Goal: Navigation & Orientation: Understand site structure

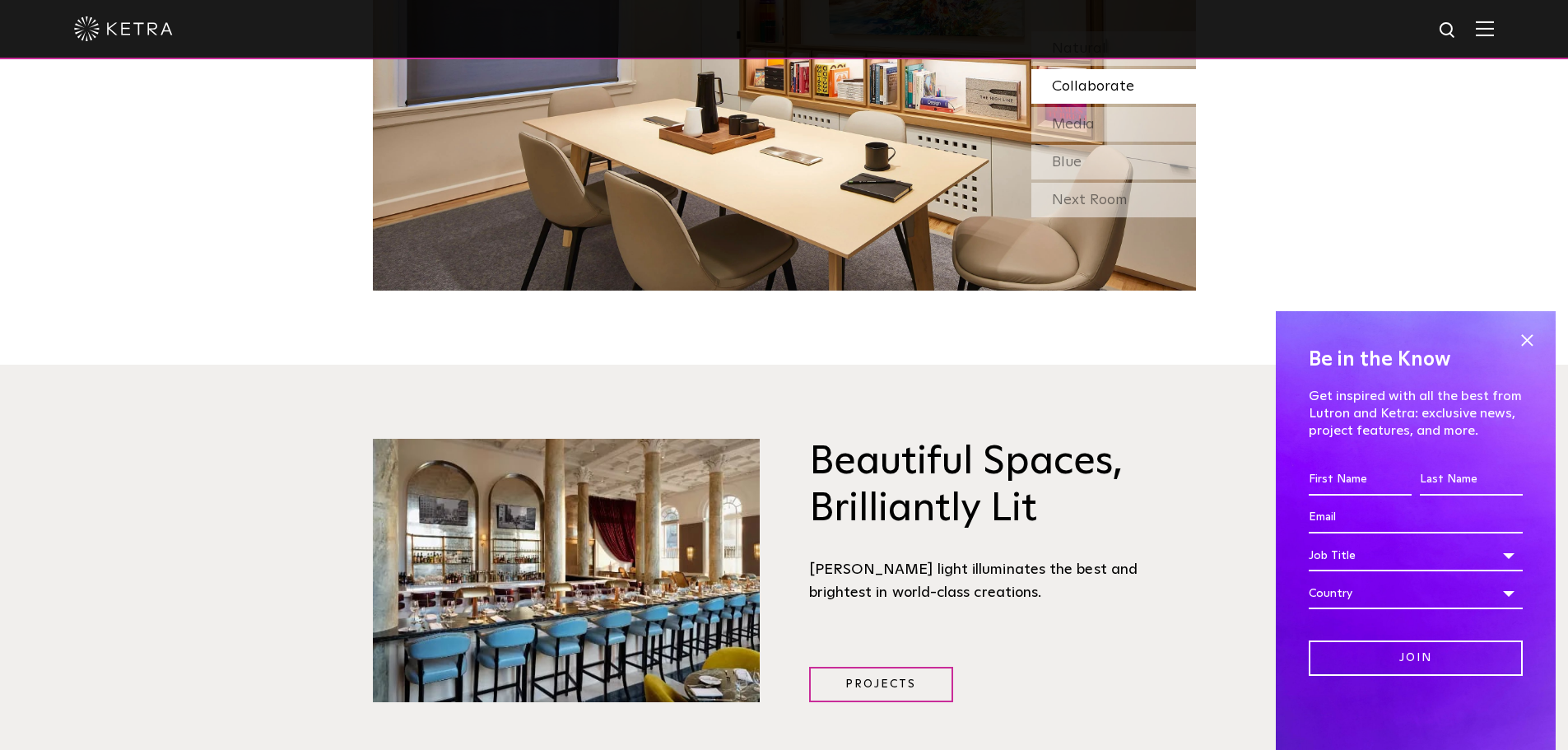
scroll to position [1627, 0]
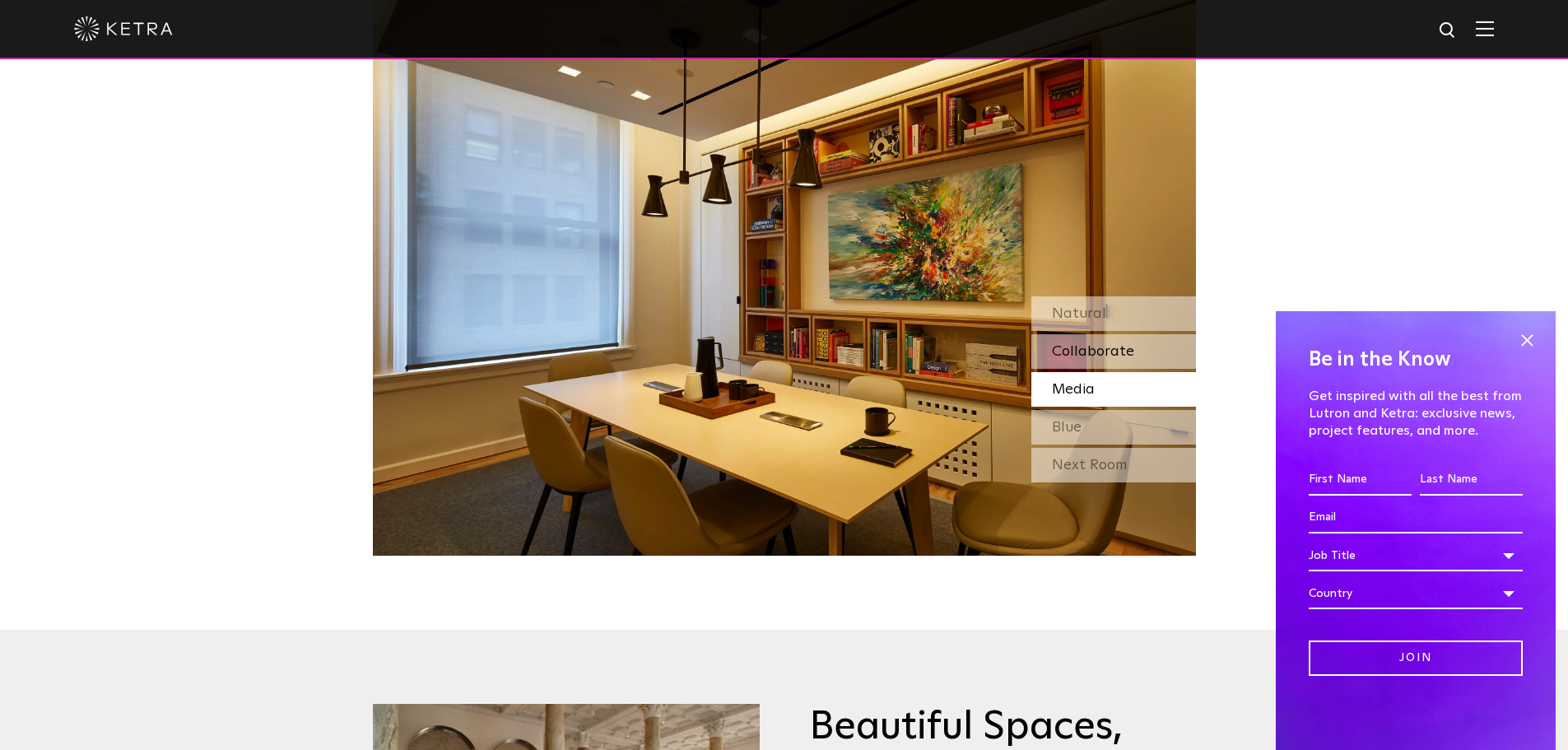
click at [1087, 344] on span "Collaborate" at bounding box center [1094, 350] width 83 height 15
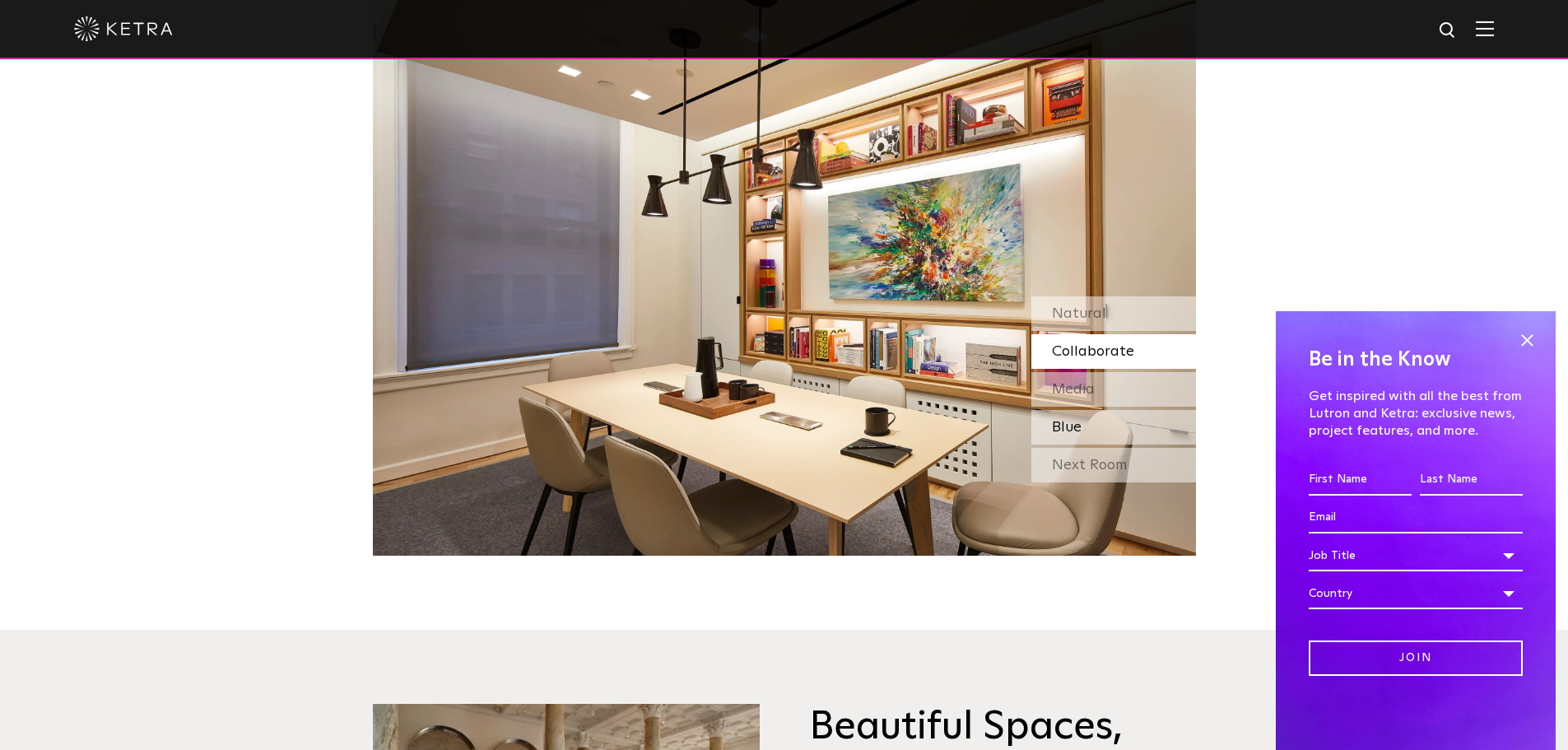
click at [1071, 419] on span "Blue" at bounding box center [1067, 426] width 30 height 15
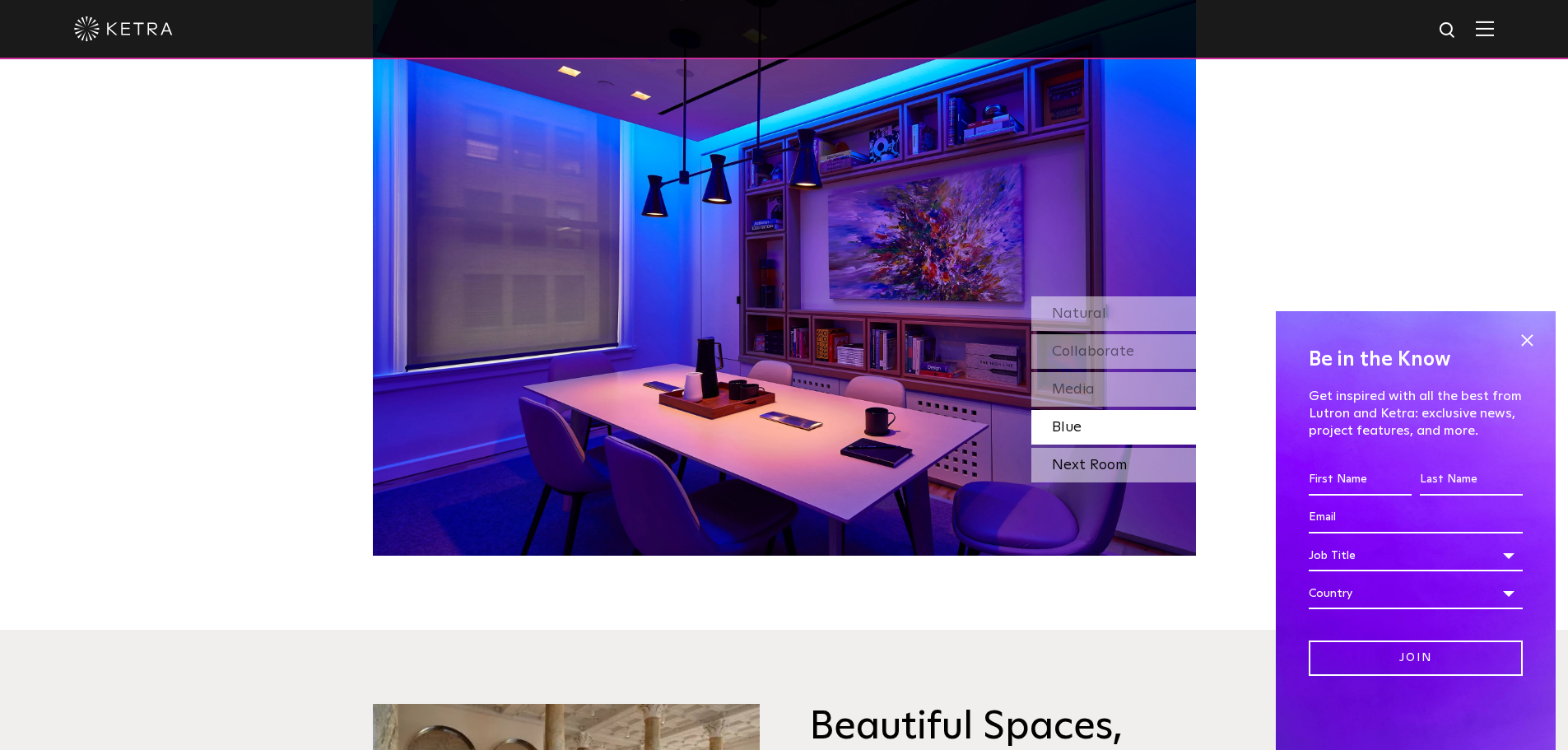
click at [1065, 448] on div "Next Room" at bounding box center [1113, 465] width 164 height 34
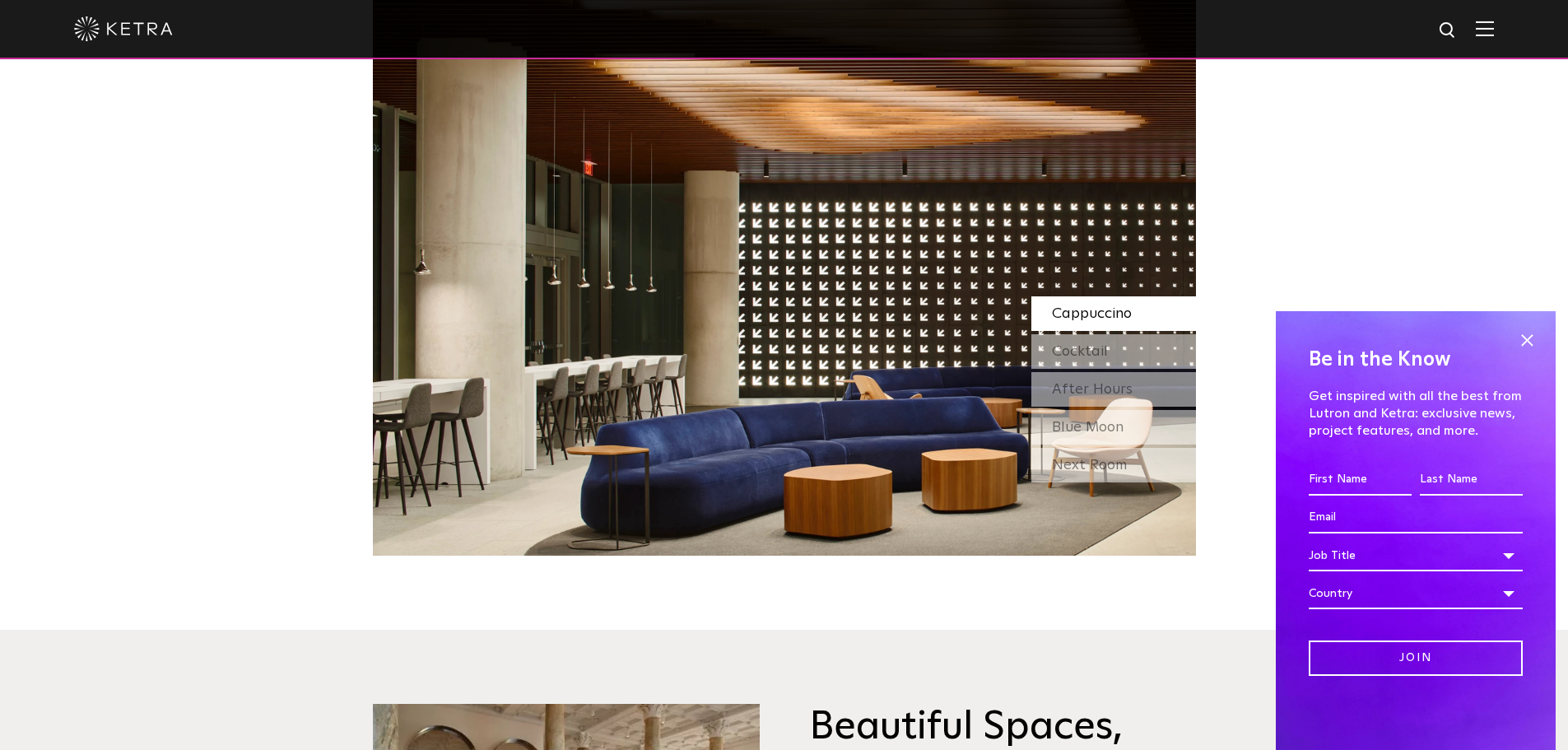
click at [1065, 448] on div "Next Room" at bounding box center [1113, 465] width 164 height 34
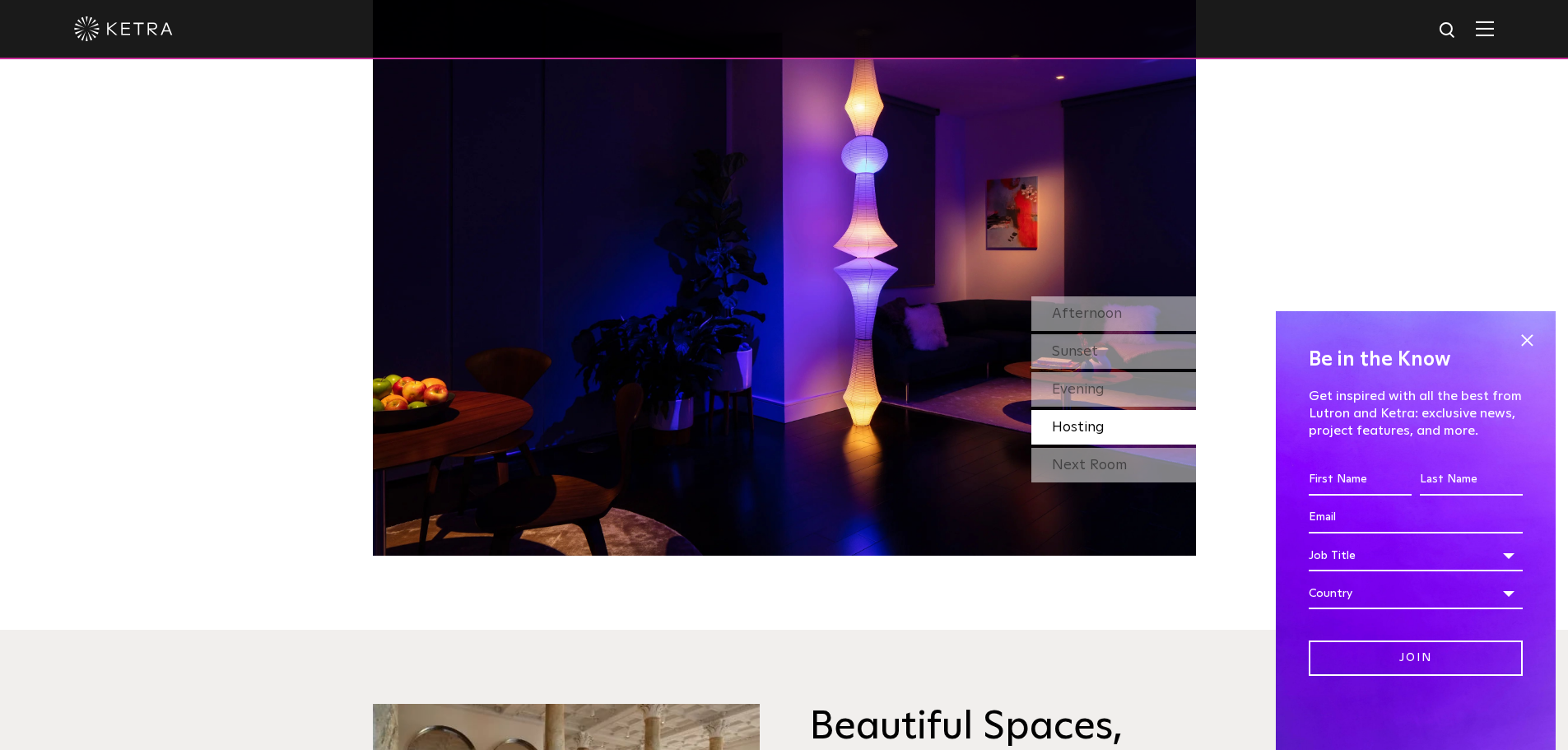
click at [1065, 448] on div "Next Room" at bounding box center [1113, 465] width 164 height 34
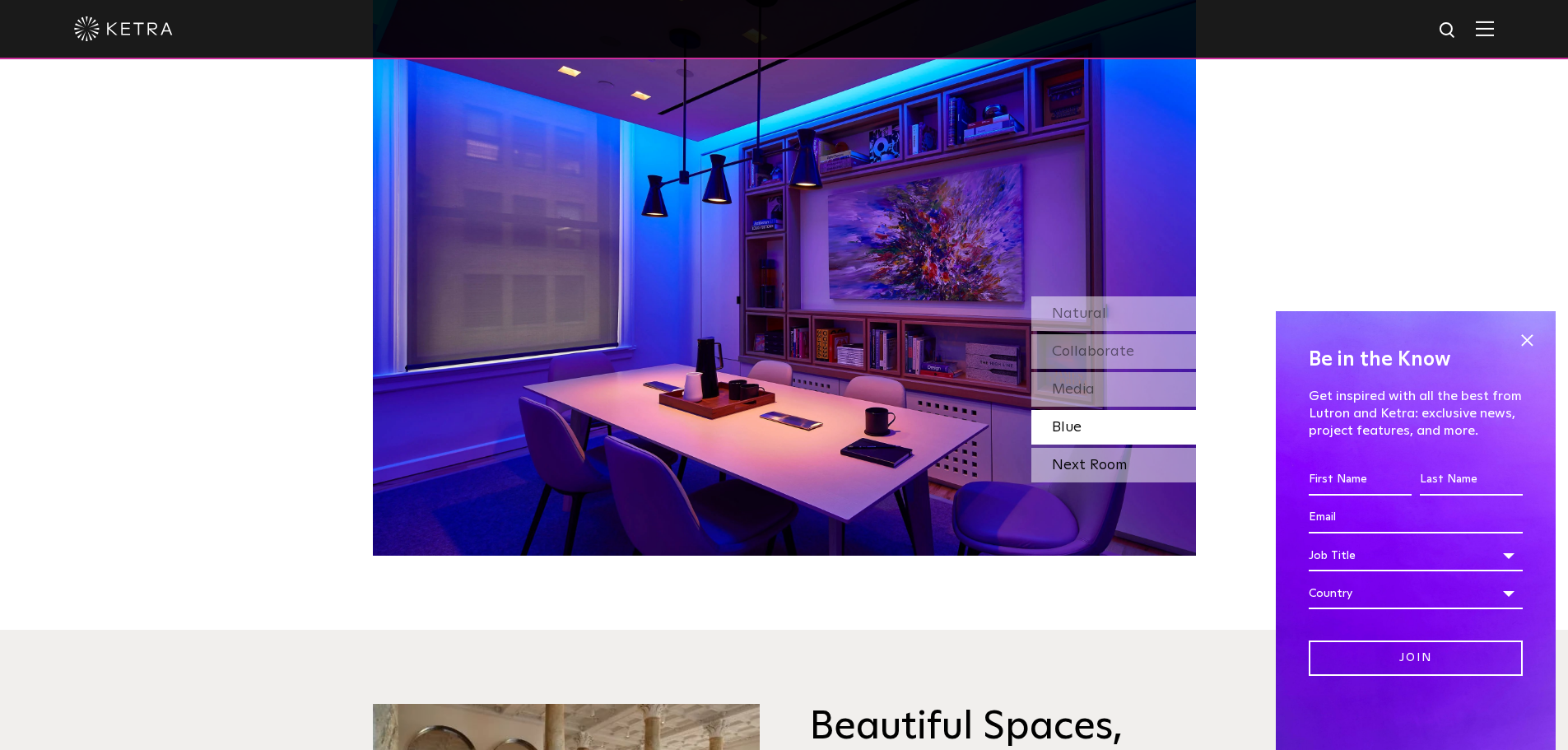
click at [1065, 448] on div "Next Room" at bounding box center [1113, 465] width 164 height 34
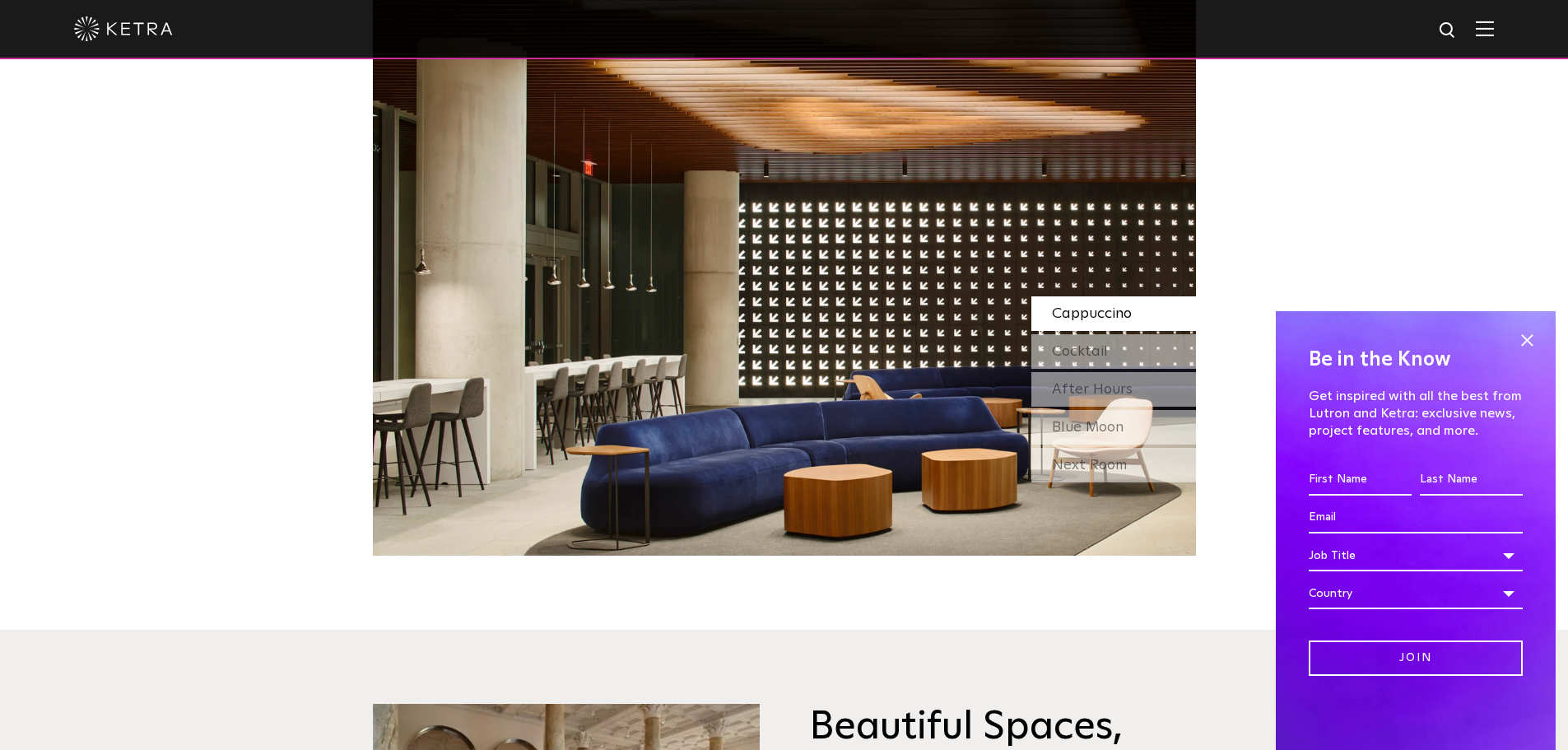
click at [1065, 448] on div "Next Room" at bounding box center [1113, 465] width 164 height 34
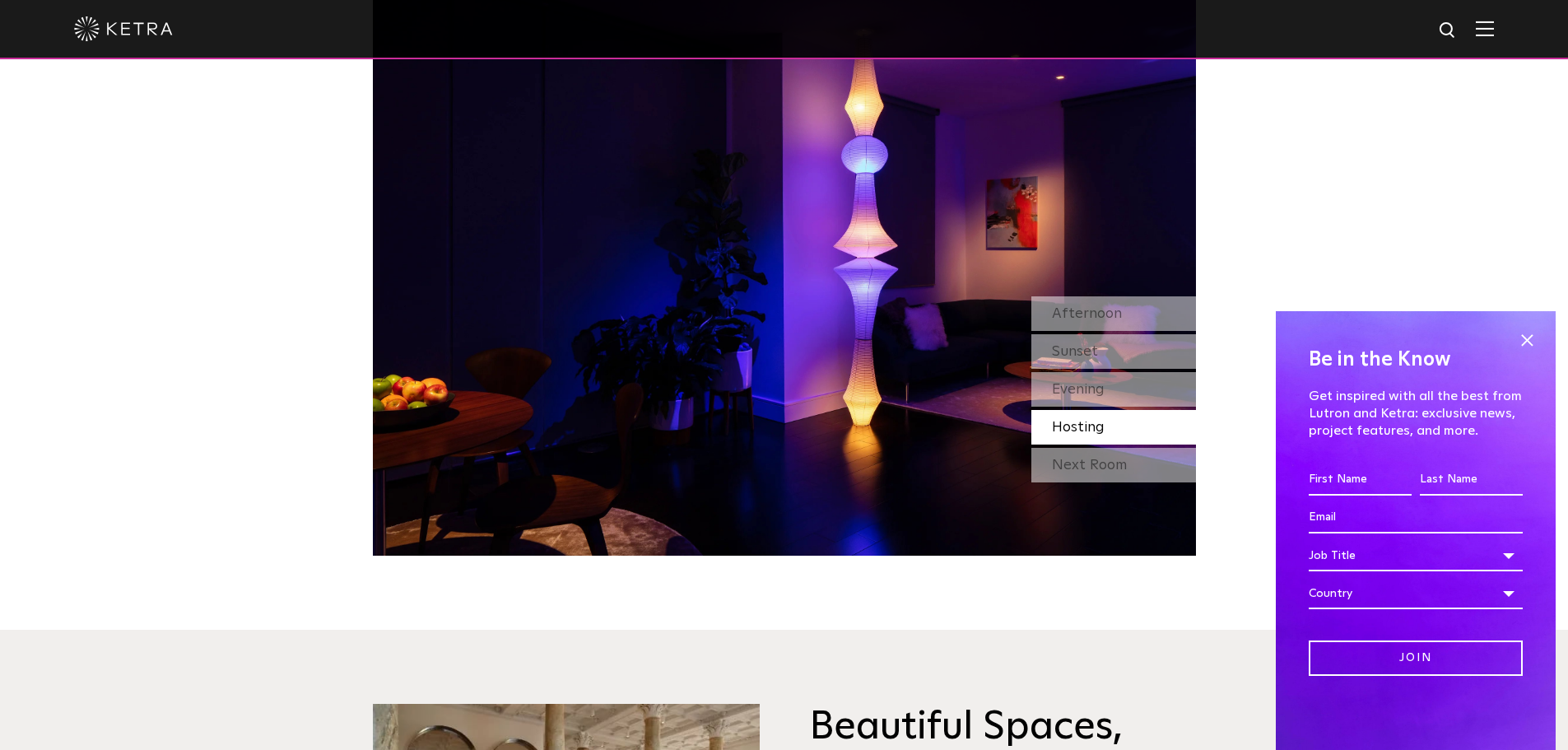
click at [1065, 448] on div "Next Room" at bounding box center [1113, 465] width 164 height 34
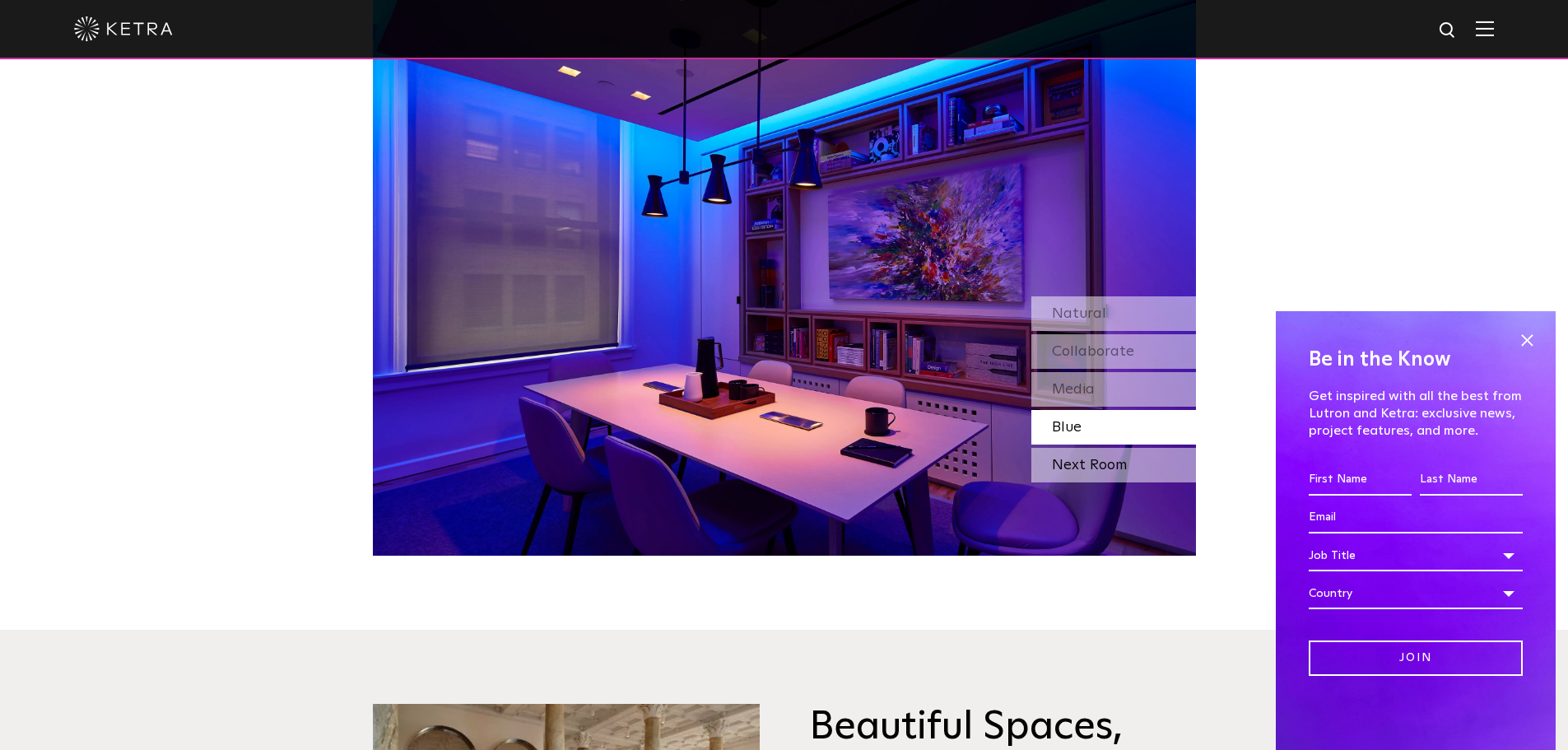
click at [1065, 448] on div "Next Room" at bounding box center [1113, 465] width 164 height 34
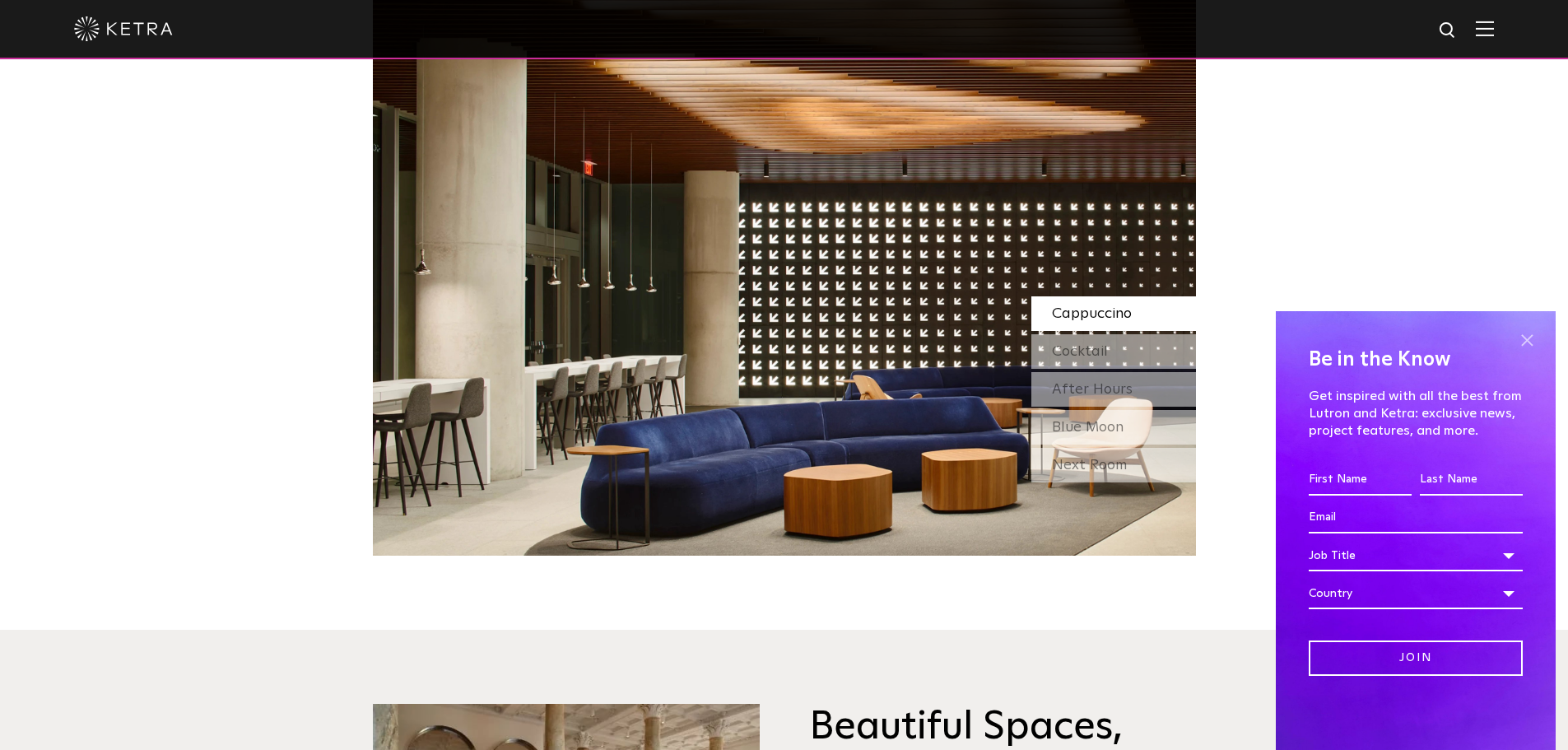
click at [1523, 336] on span at bounding box center [1526, 340] width 25 height 25
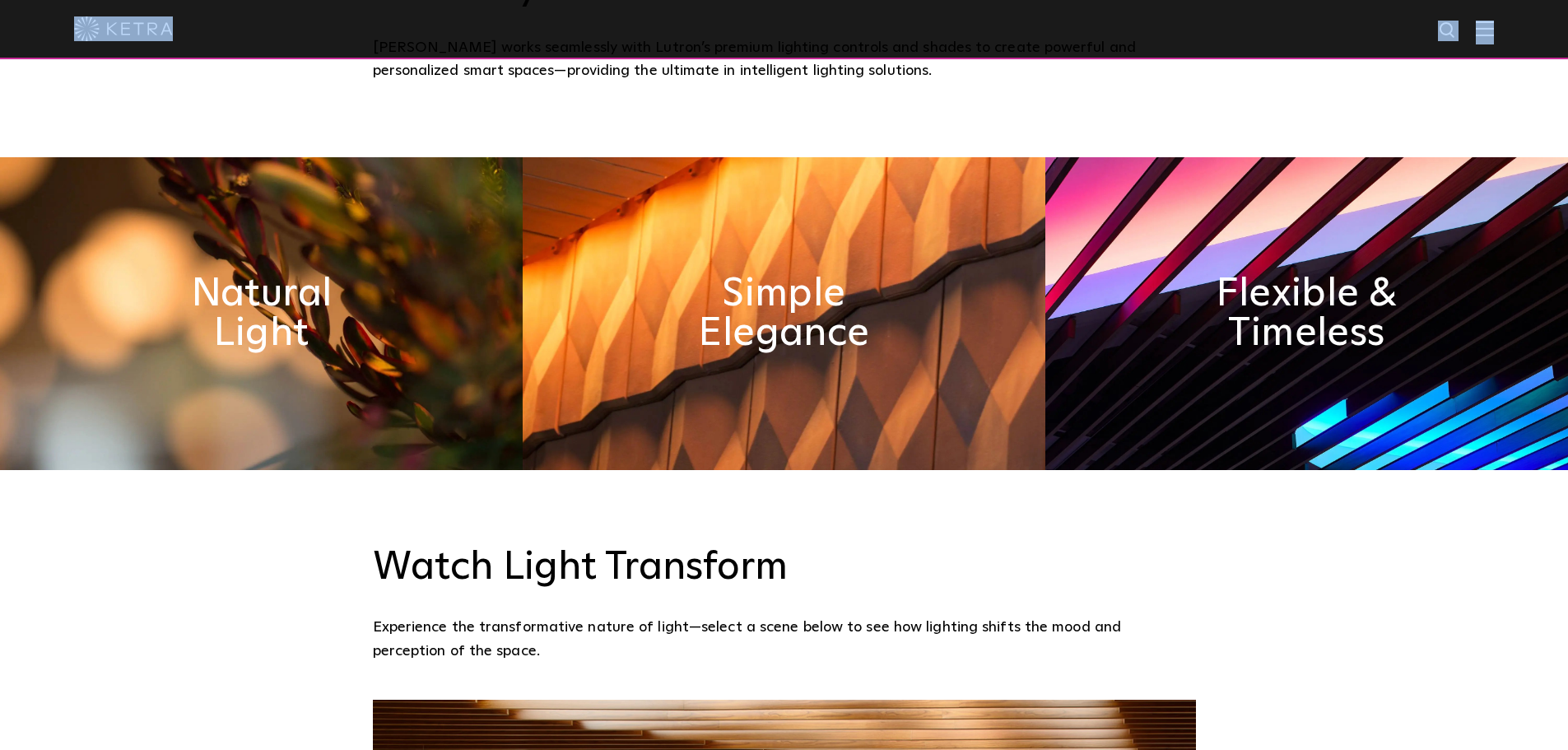
scroll to position [128, 0]
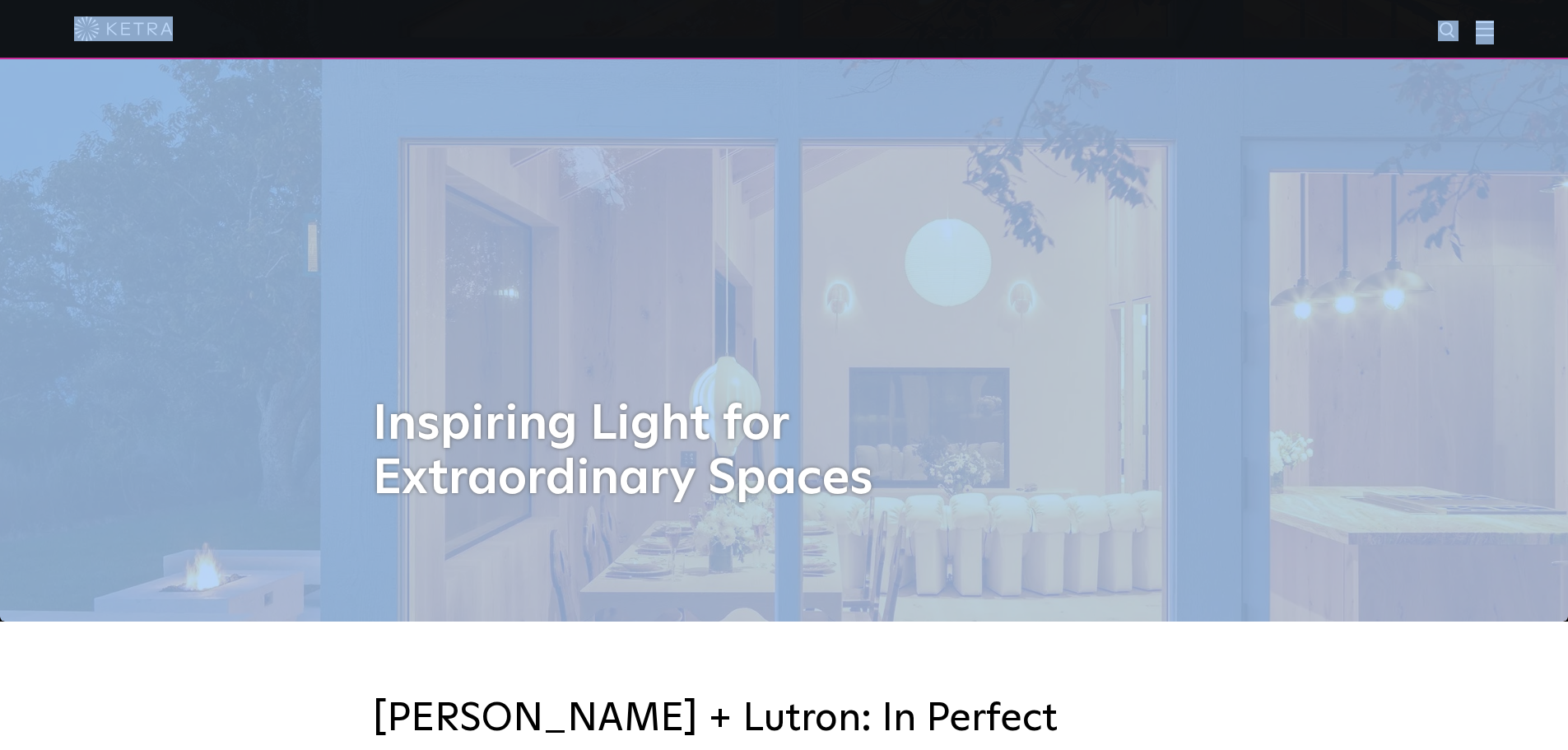
drag, startPoint x: 325, startPoint y: 46, endPoint x: 18, endPoint y: -50, distance: 321.7
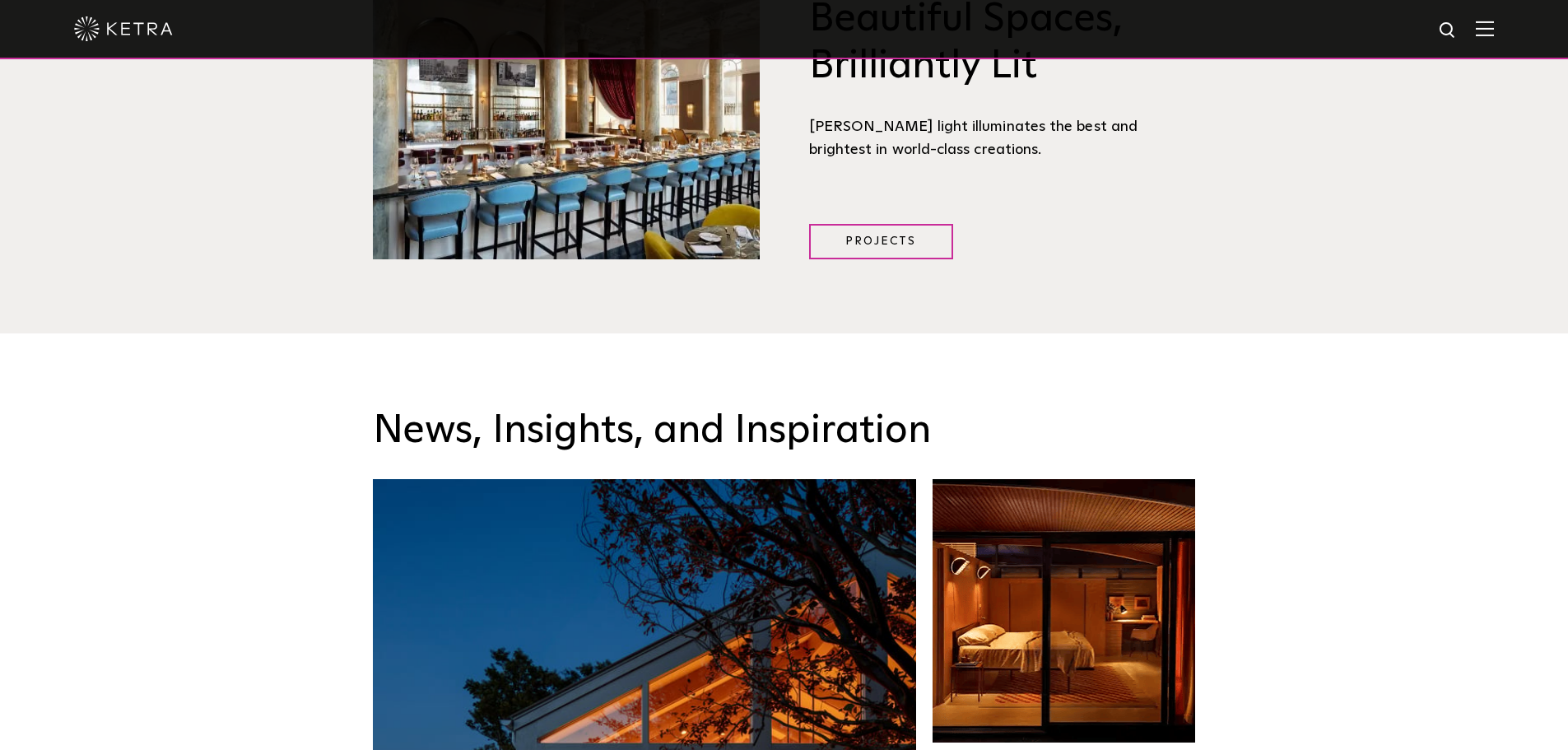
scroll to position [1767, 0]
